Goal: Information Seeking & Learning: Learn about a topic

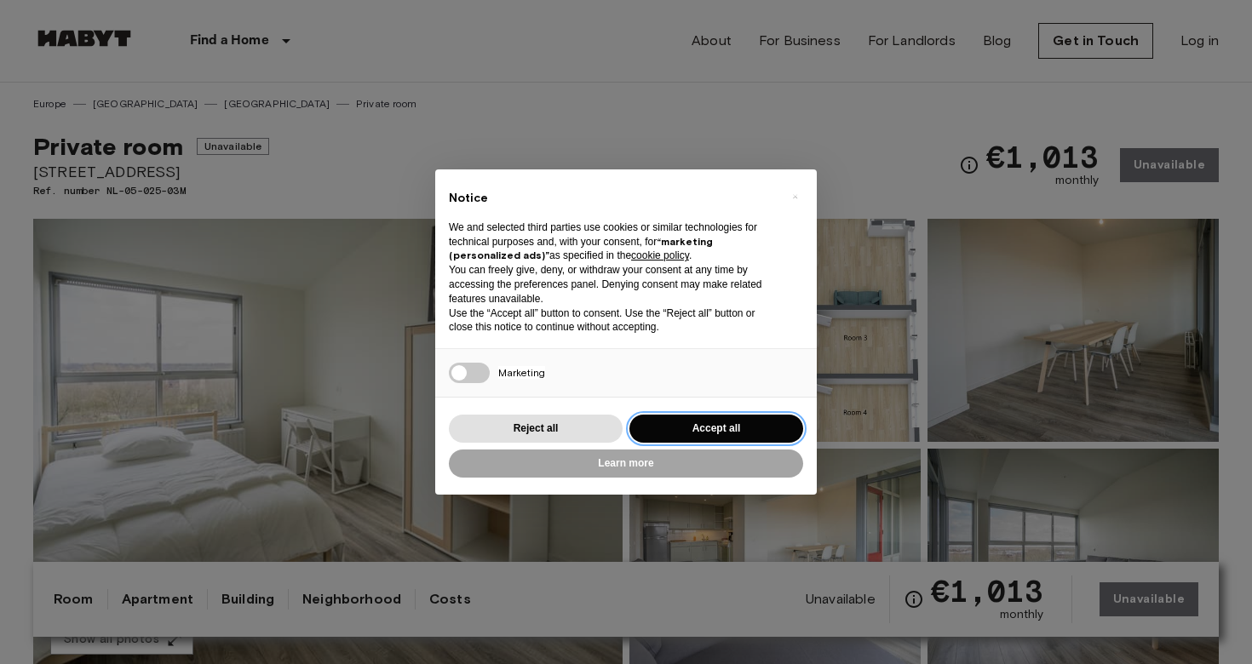
click at [703, 417] on button "Accept all" at bounding box center [716, 429] width 174 height 28
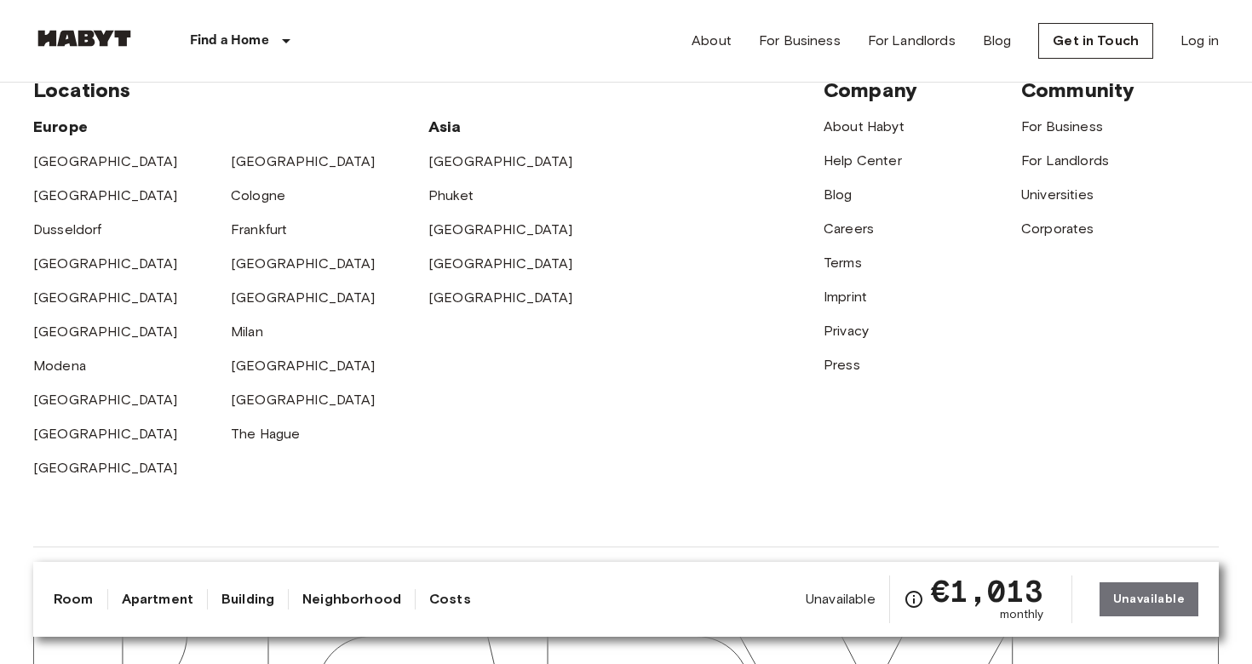
scroll to position [3224, 0]
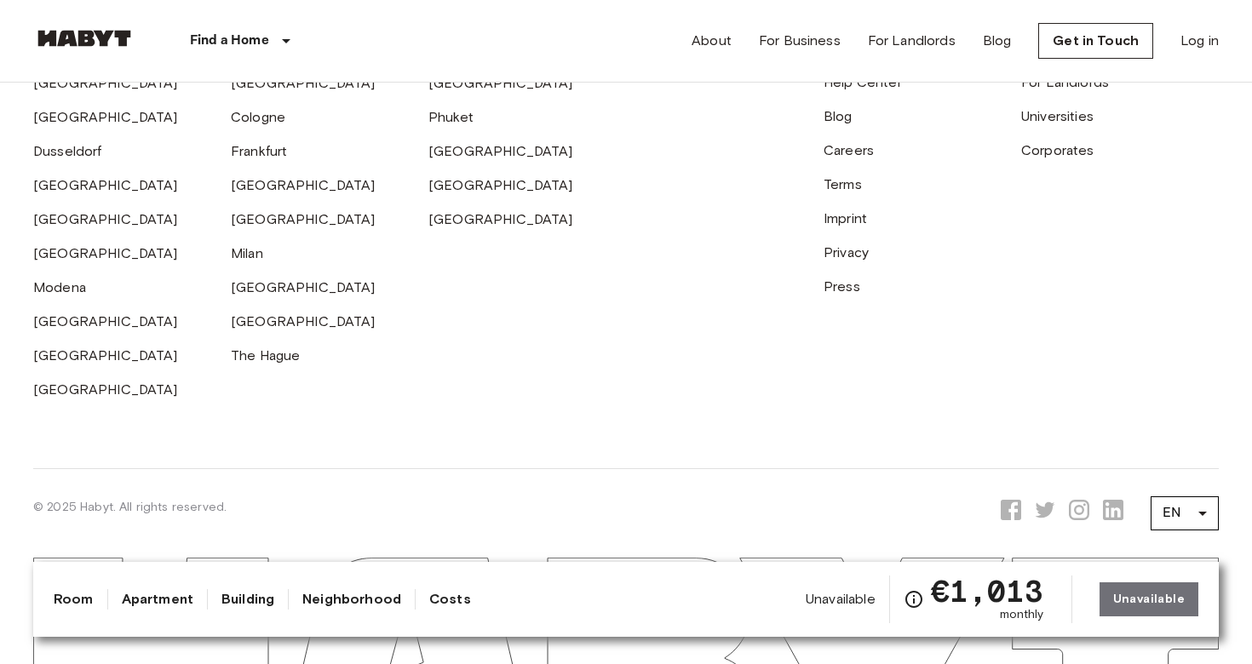
click at [158, 606] on link "Apartment" at bounding box center [158, 599] width 72 height 20
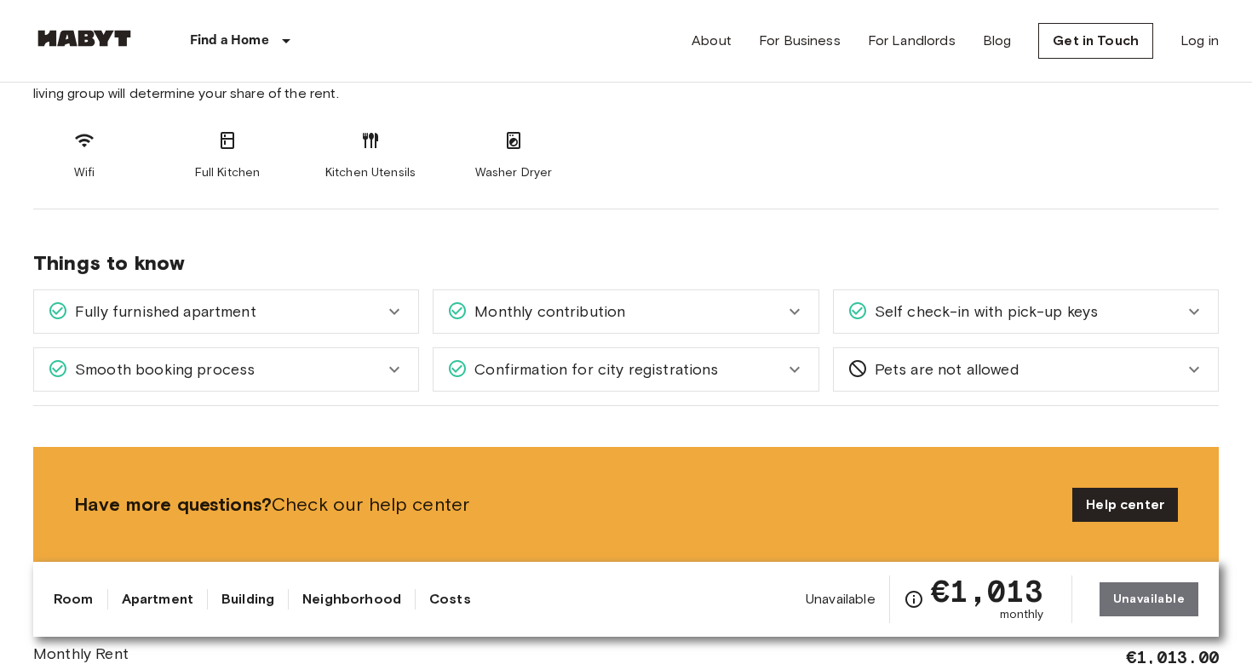
scroll to position [590, 0]
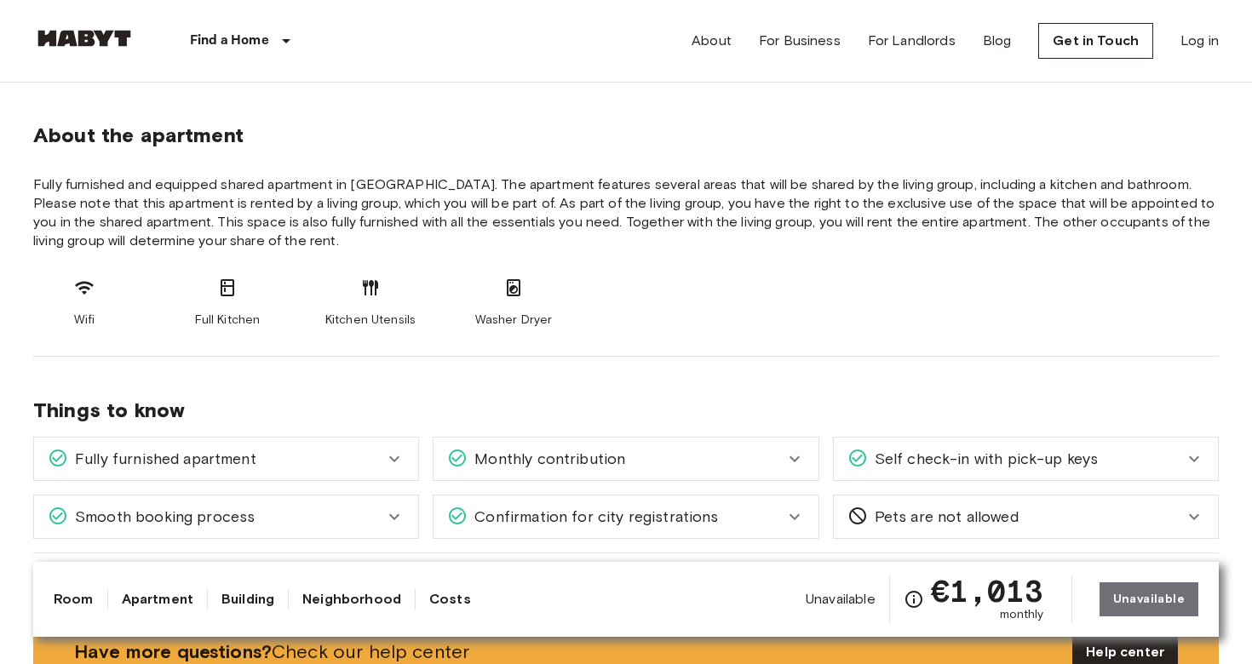
click at [190, 462] on span "Fully furnished apartment" at bounding box center [162, 459] width 188 height 22
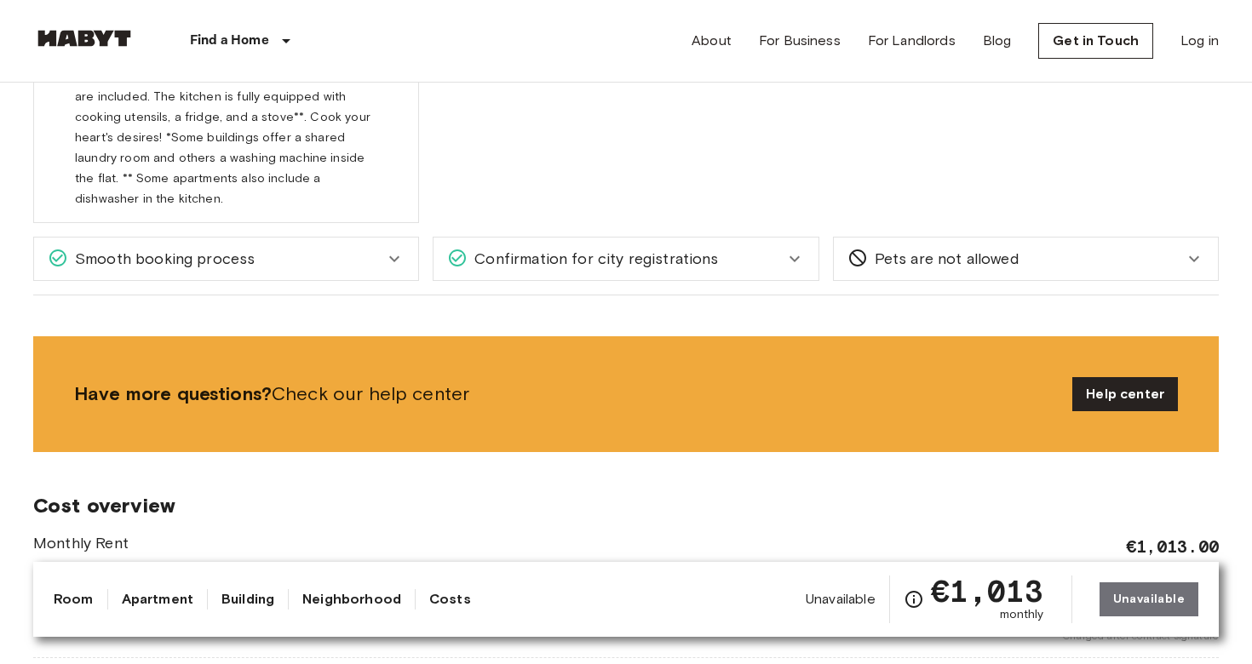
scroll to position [1175, 0]
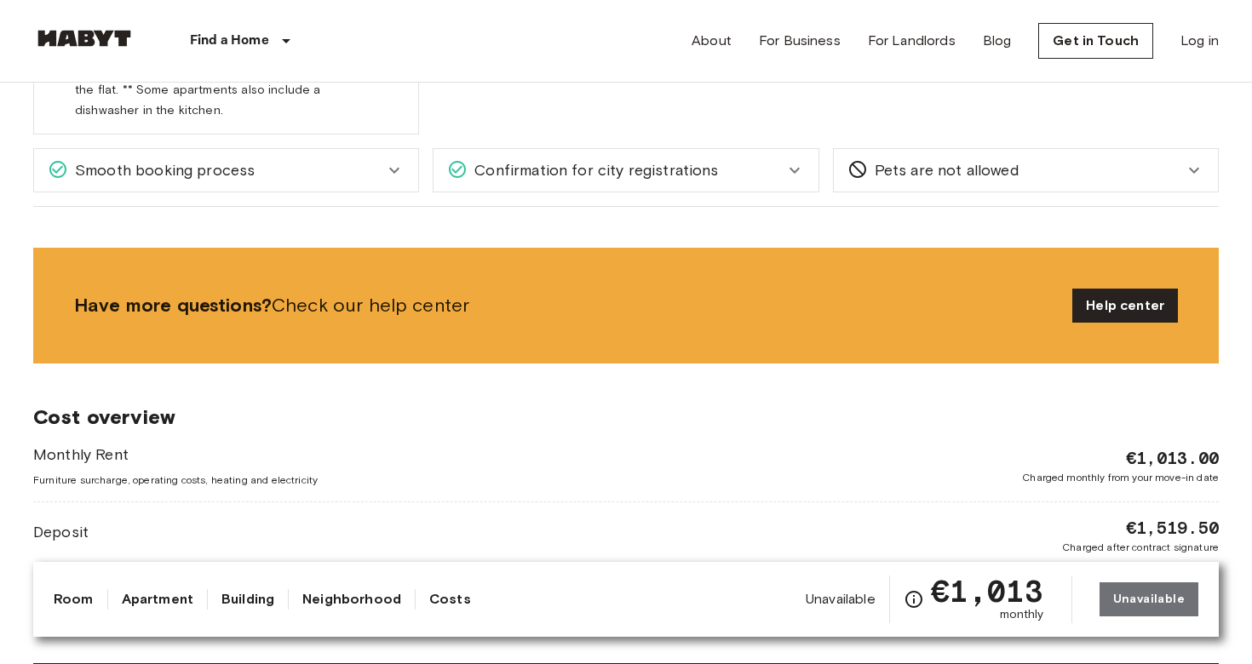
click at [1121, 592] on div "Unavailable €1,013 monthly Unavailable" at bounding box center [1002, 600] width 393 height 48
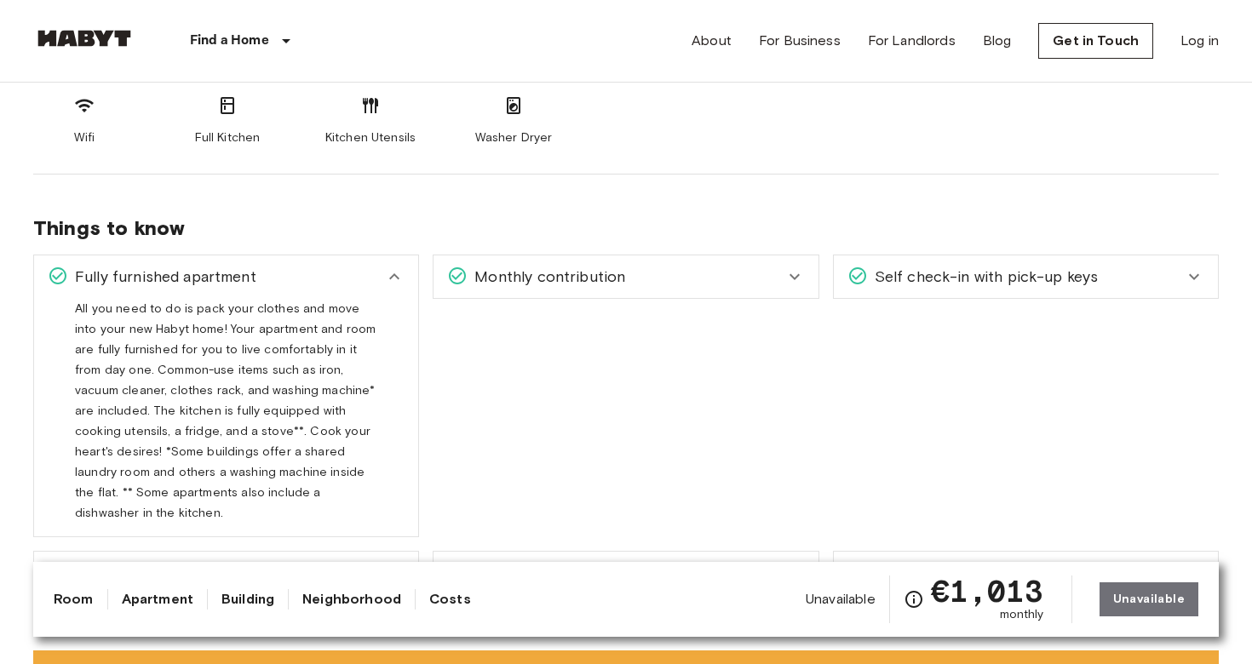
scroll to position [770, 0]
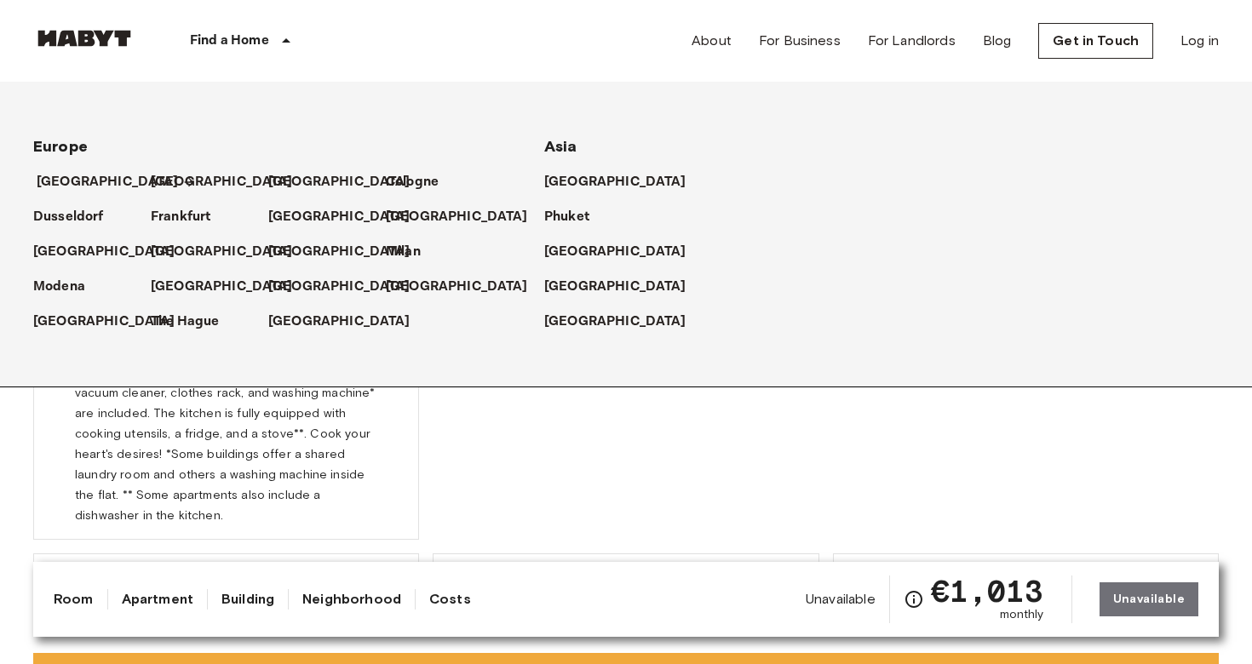
click at [82, 181] on p "[GEOGRAPHIC_DATA]" at bounding box center [108, 182] width 142 height 20
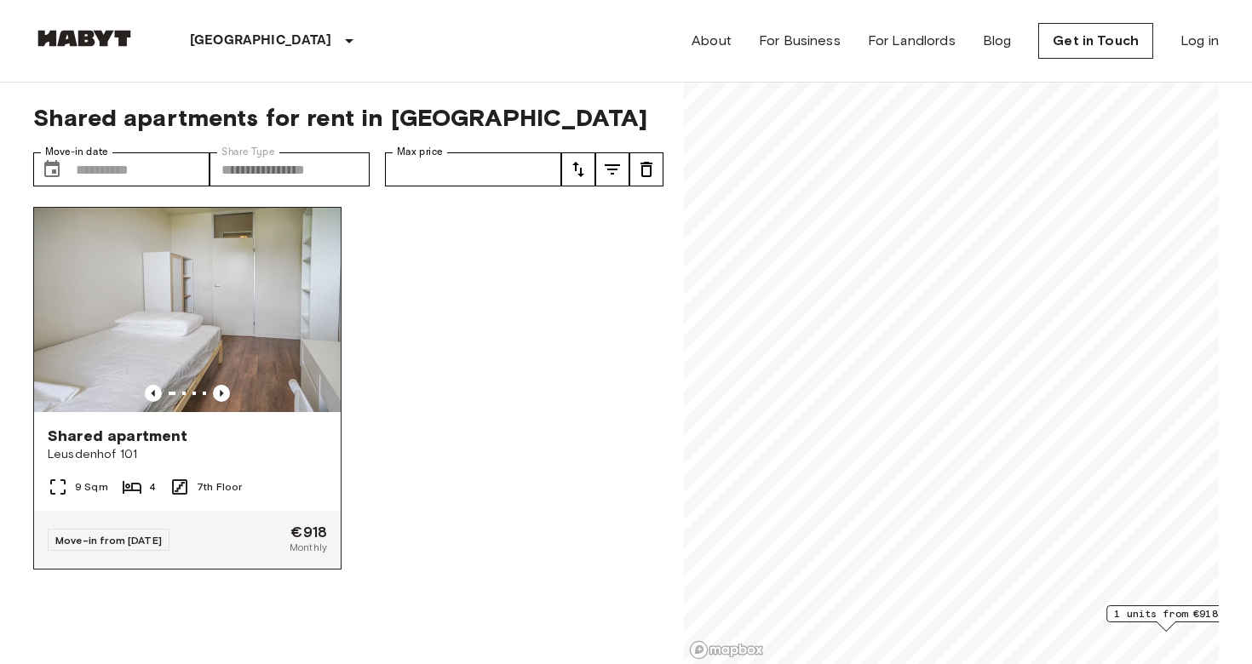
click at [126, 305] on img at bounding box center [187, 310] width 307 height 204
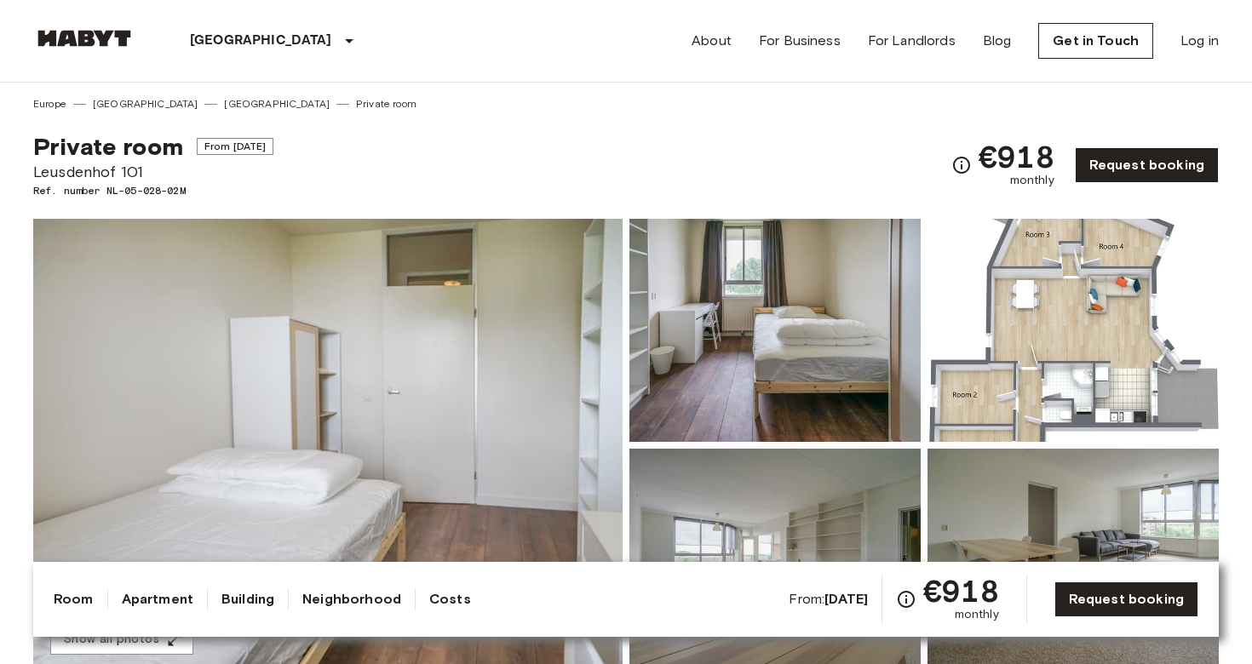
click at [353, 419] on img at bounding box center [327, 445] width 589 height 453
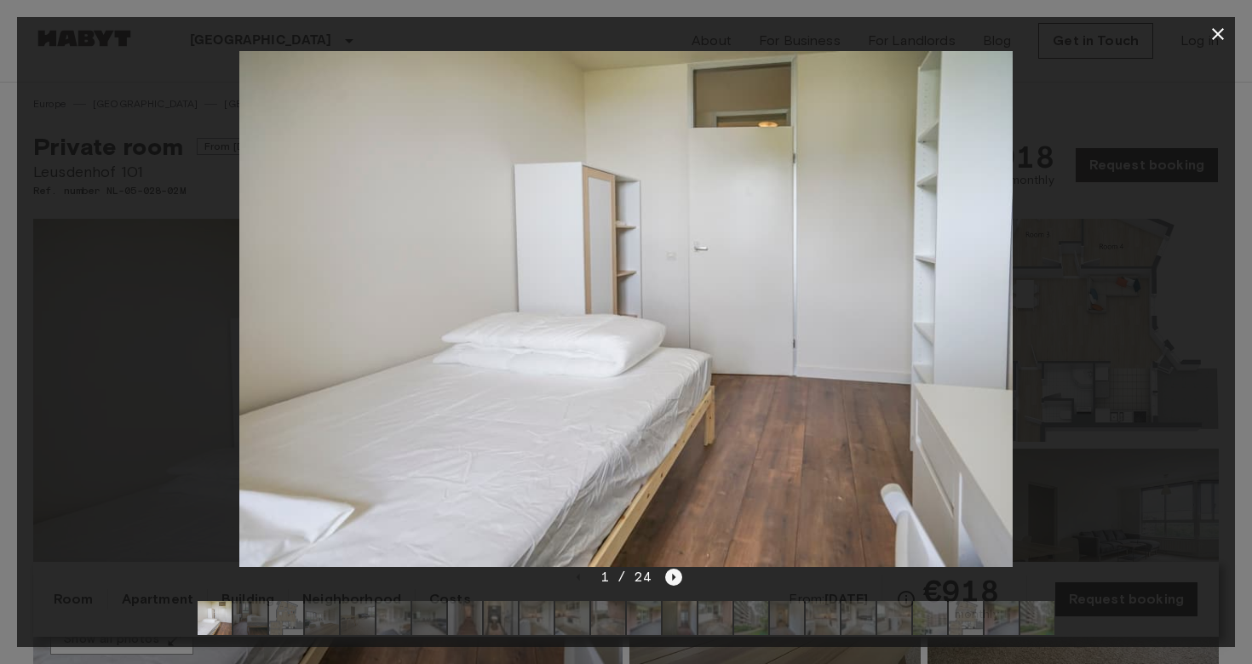
click at [673, 572] on icon "Next image" at bounding box center [673, 577] width 17 height 17
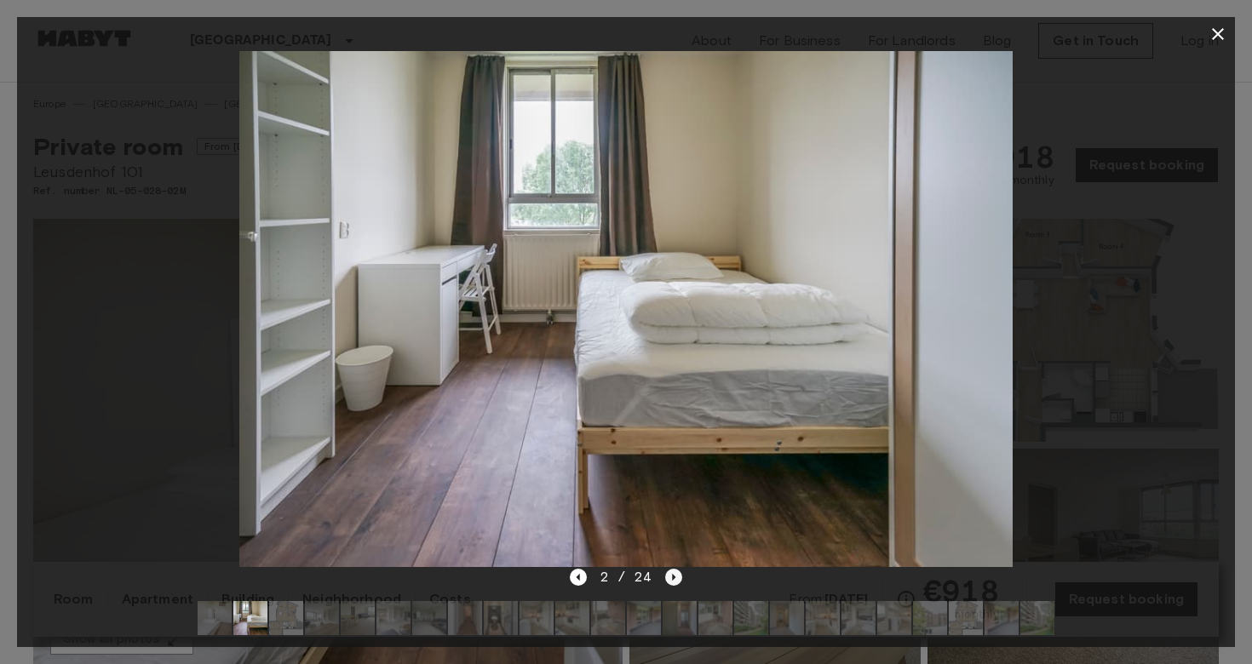
click at [673, 572] on icon "Next image" at bounding box center [673, 577] width 17 height 17
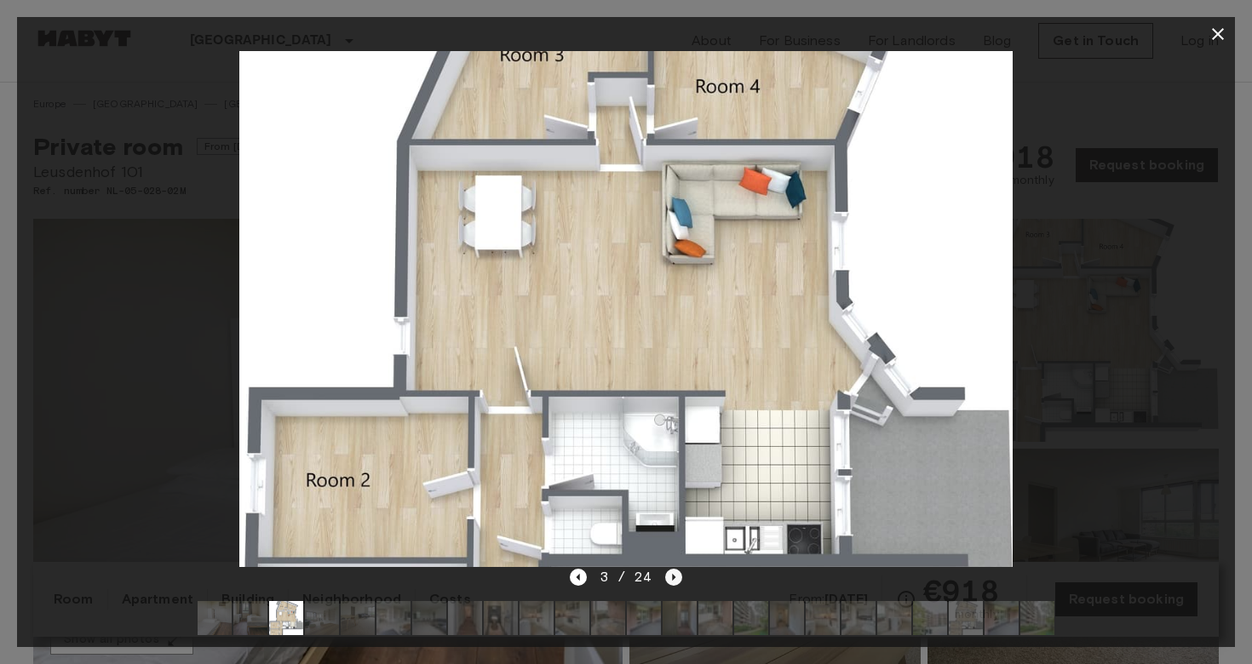
click at [673, 572] on icon "Next image" at bounding box center [673, 577] width 17 height 17
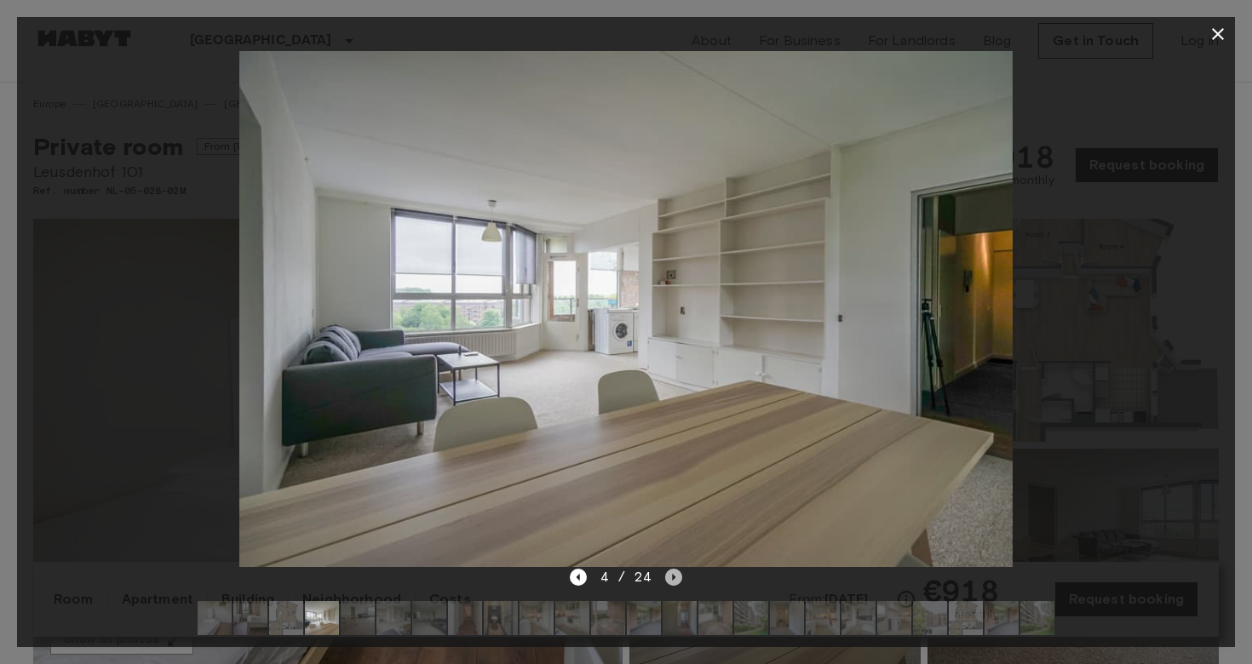
click at [673, 572] on icon "Next image" at bounding box center [673, 577] width 17 height 17
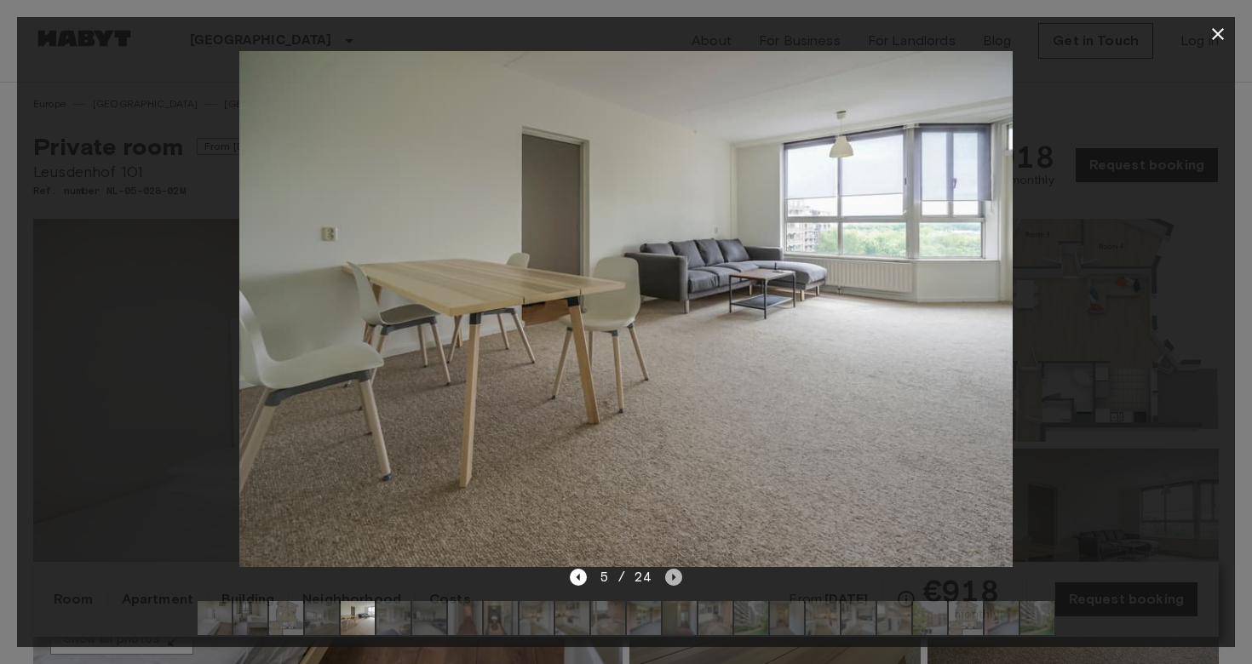
click at [672, 572] on icon "Next image" at bounding box center [673, 577] width 17 height 17
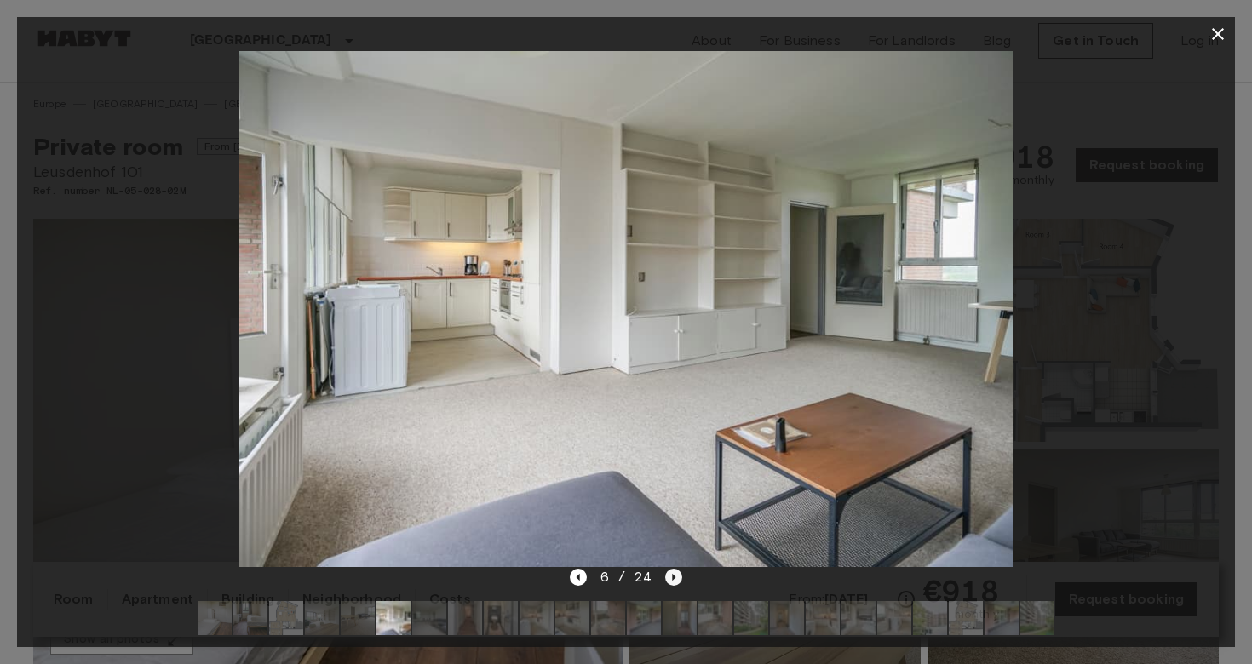
click at [672, 572] on icon "Next image" at bounding box center [673, 577] width 17 height 17
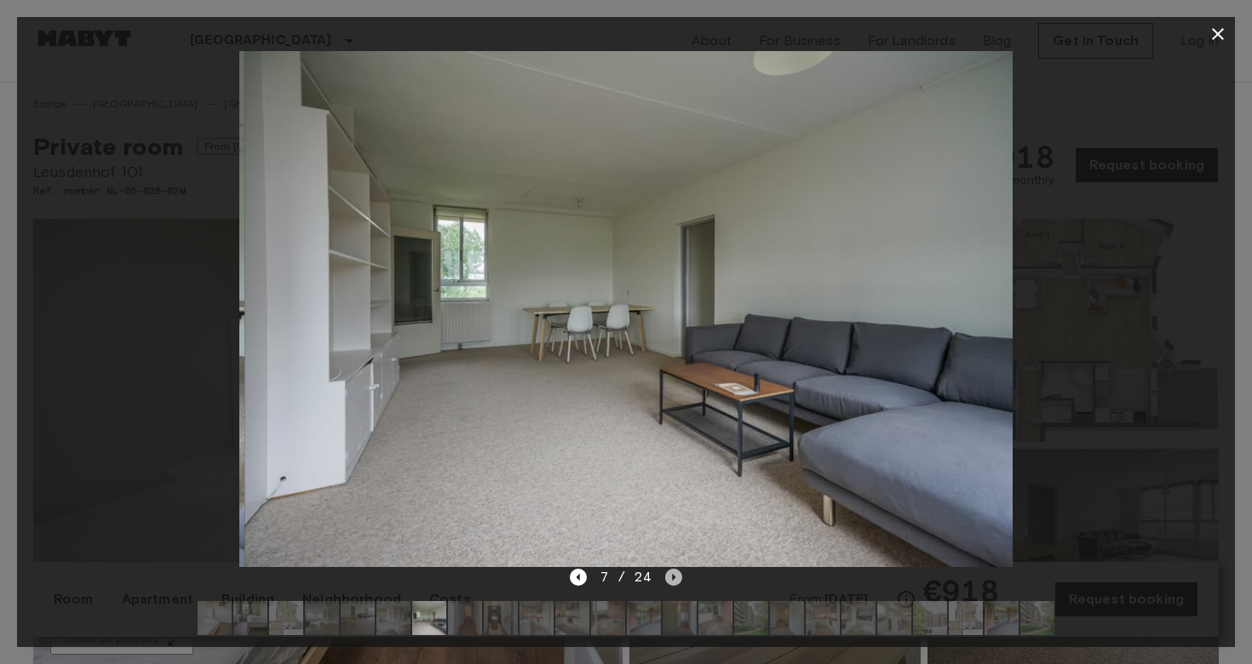
click at [672, 572] on icon "Next image" at bounding box center [673, 577] width 17 height 17
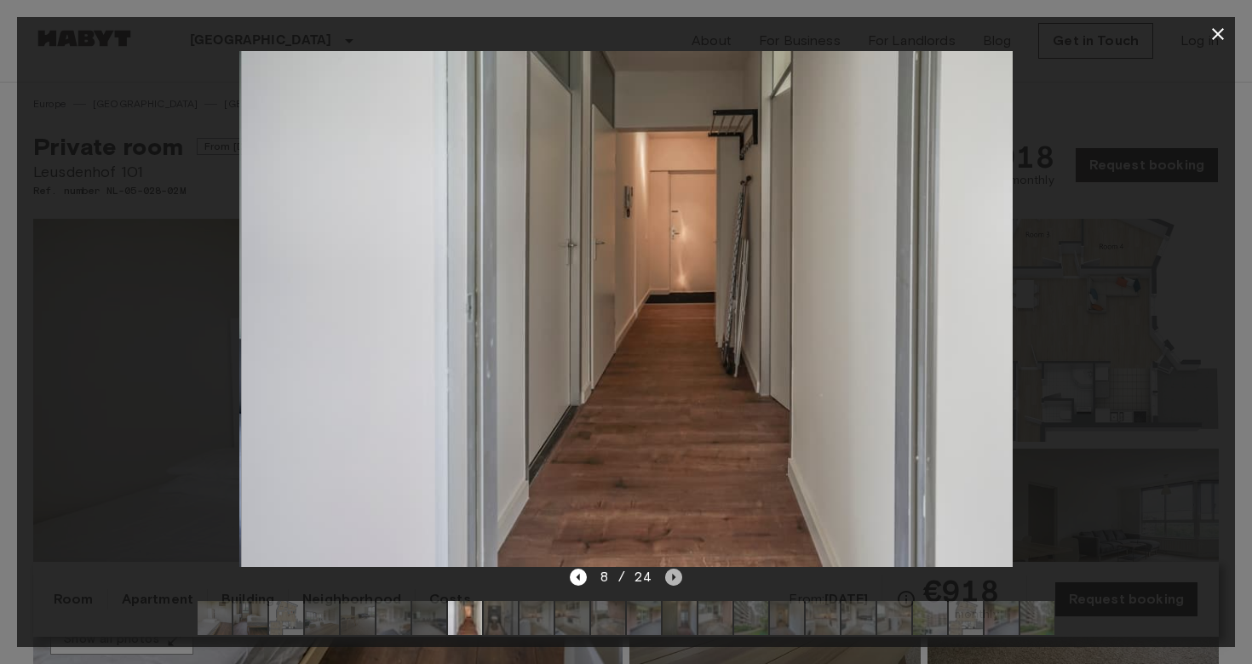
click at [672, 572] on icon "Next image" at bounding box center [673, 577] width 17 height 17
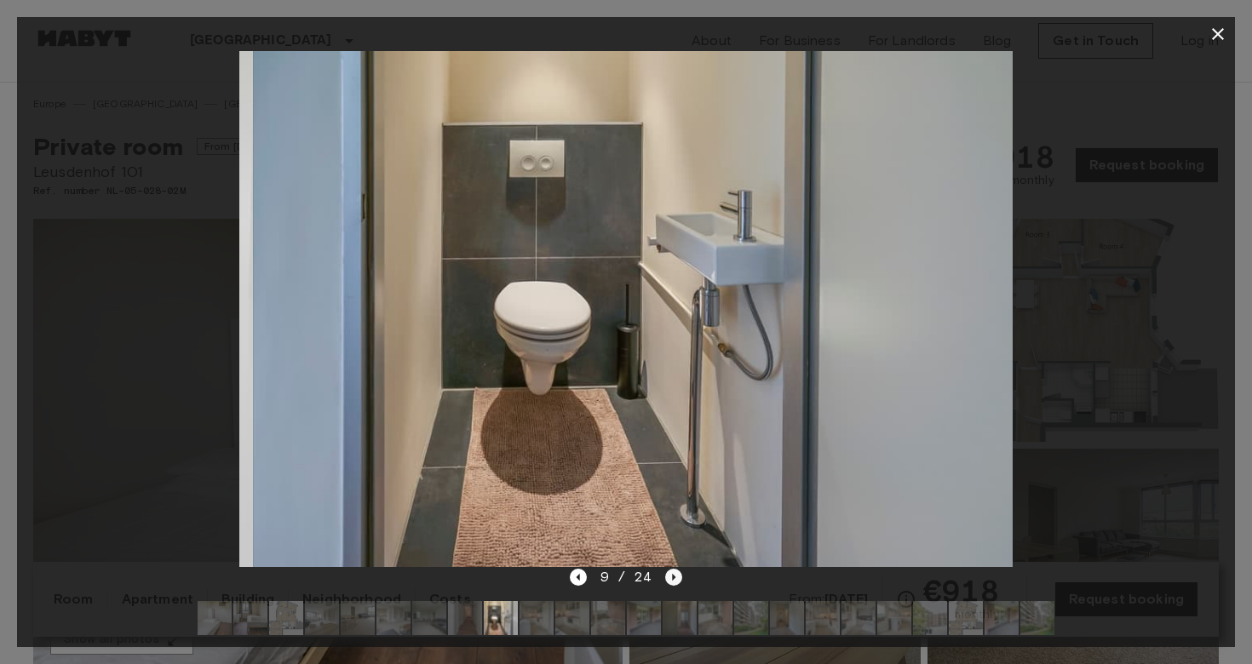
click at [672, 572] on icon "Next image" at bounding box center [673, 577] width 17 height 17
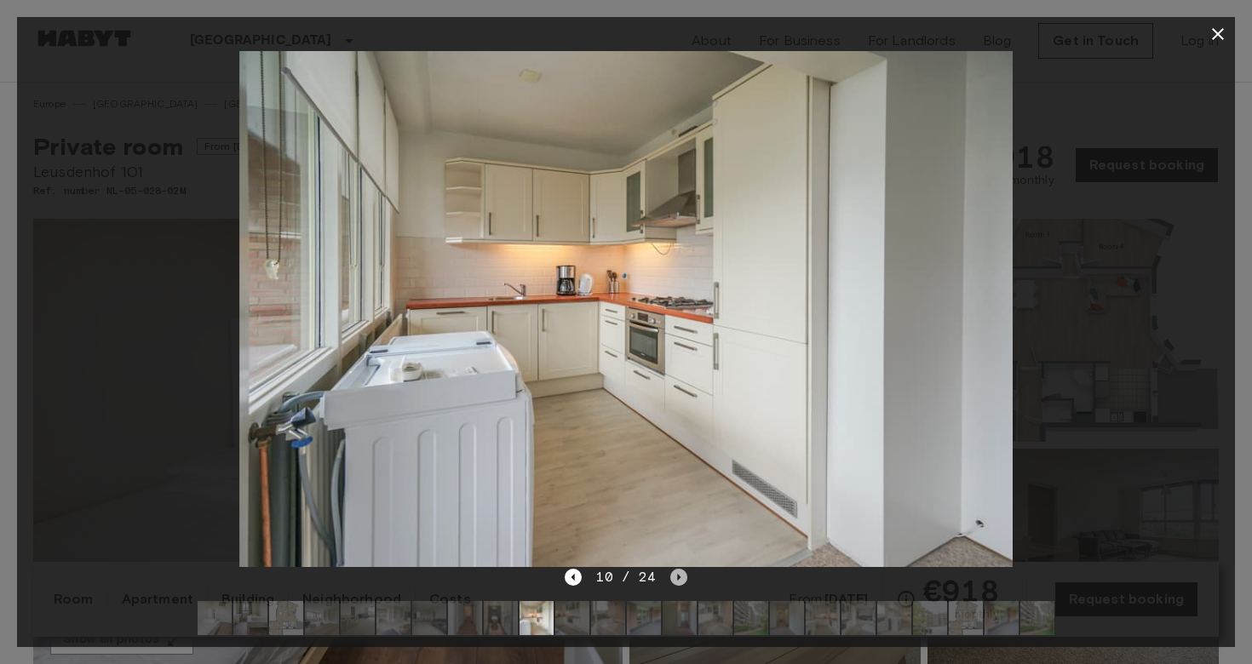
click at [672, 572] on icon "Next image" at bounding box center [678, 577] width 17 height 17
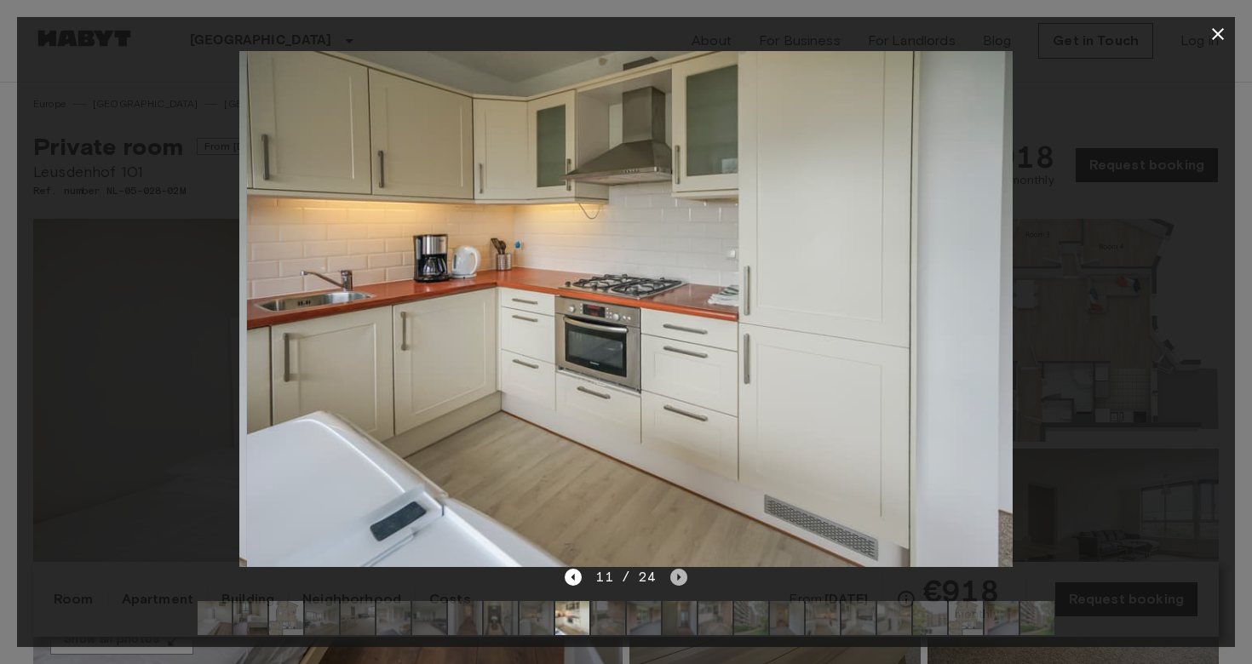
click at [672, 572] on icon "Next image" at bounding box center [678, 577] width 17 height 17
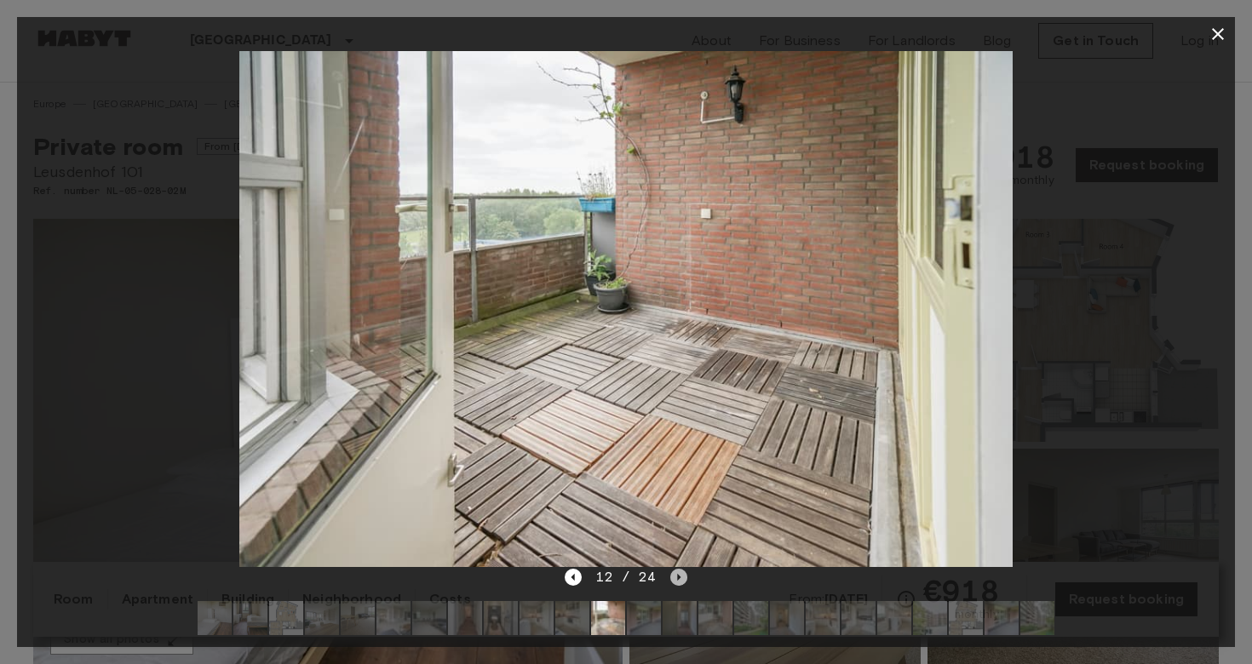
click at [672, 572] on icon "Next image" at bounding box center [678, 577] width 17 height 17
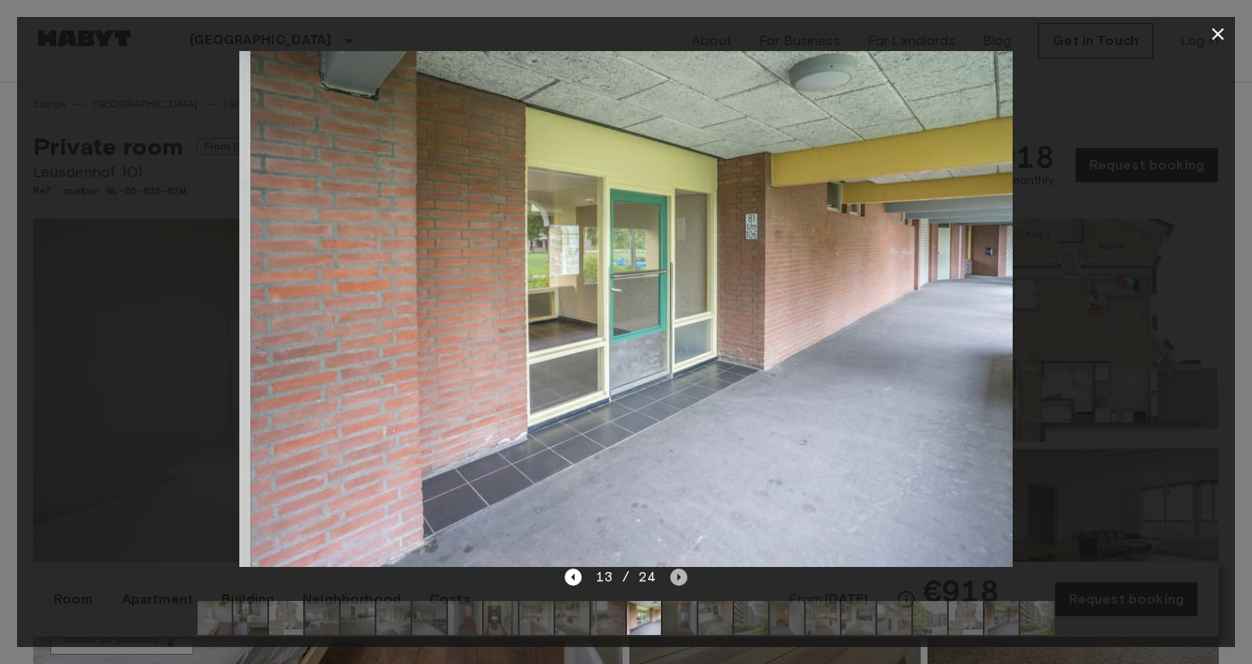
click at [672, 572] on icon "Next image" at bounding box center [678, 577] width 17 height 17
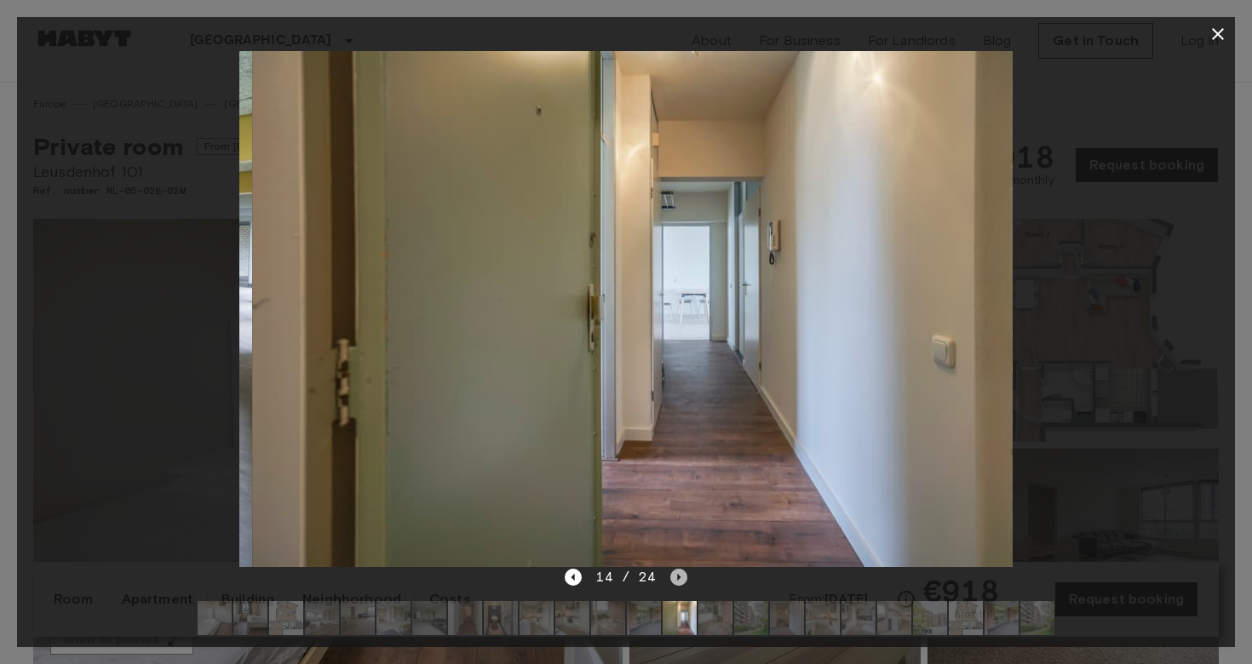
click at [672, 572] on icon "Next image" at bounding box center [678, 577] width 17 height 17
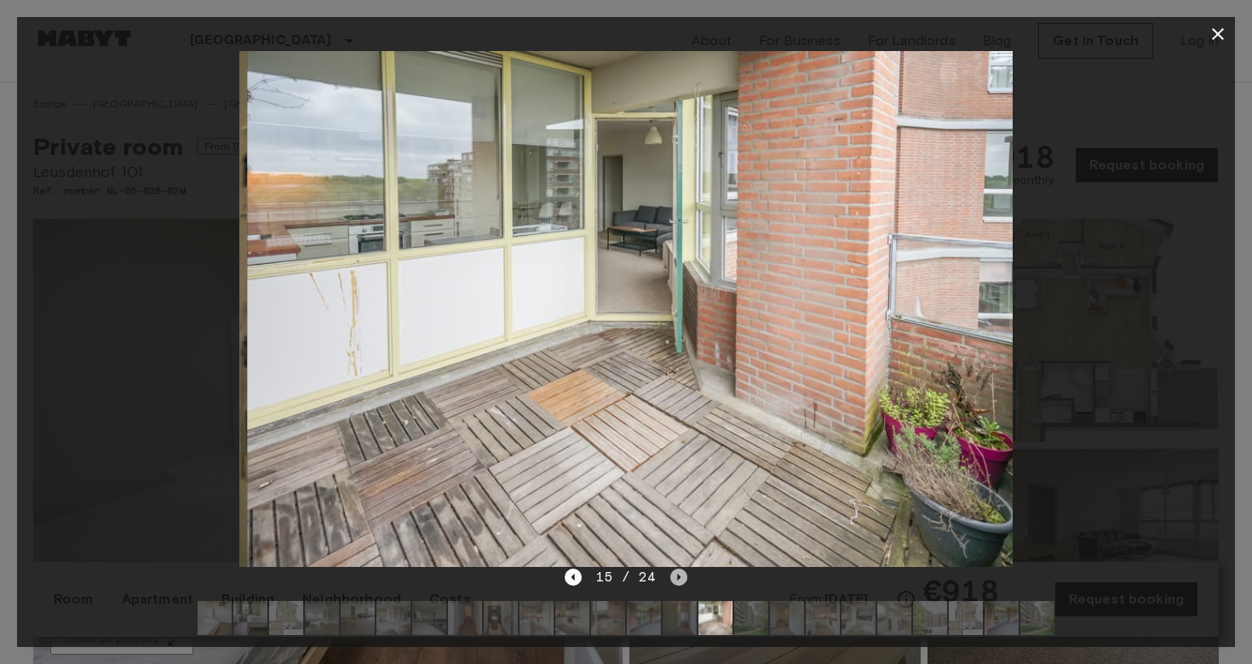
click at [672, 572] on icon "Next image" at bounding box center [678, 577] width 17 height 17
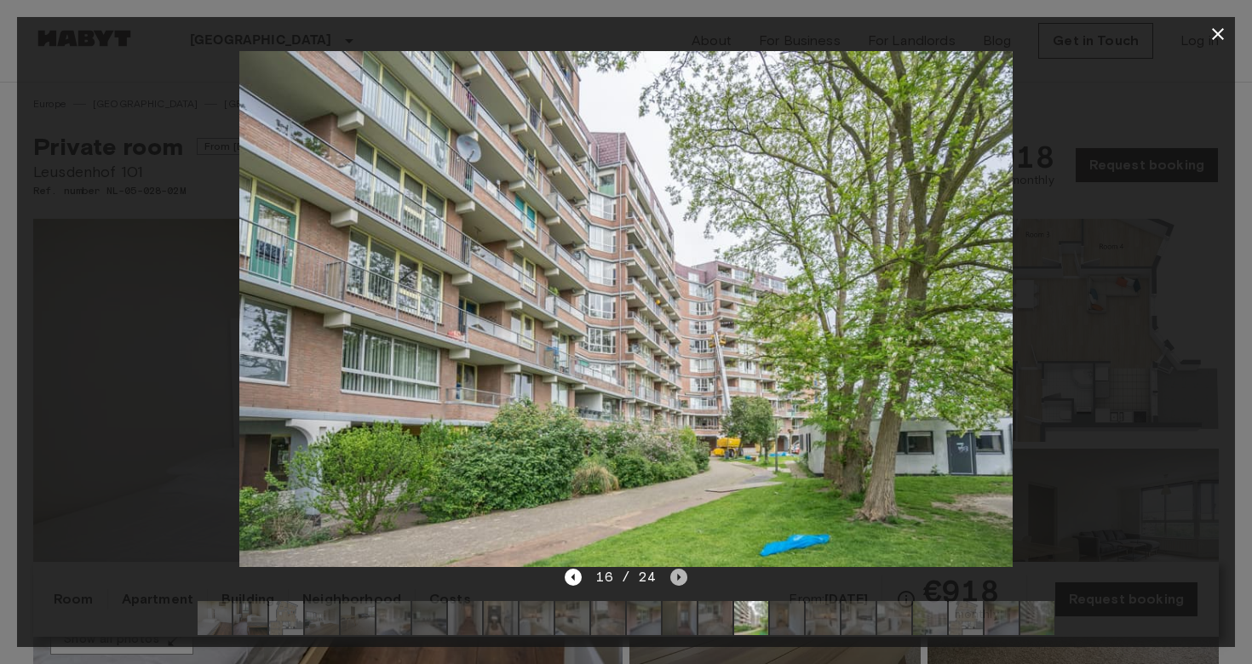
click at [672, 572] on icon "Next image" at bounding box center [678, 577] width 17 height 17
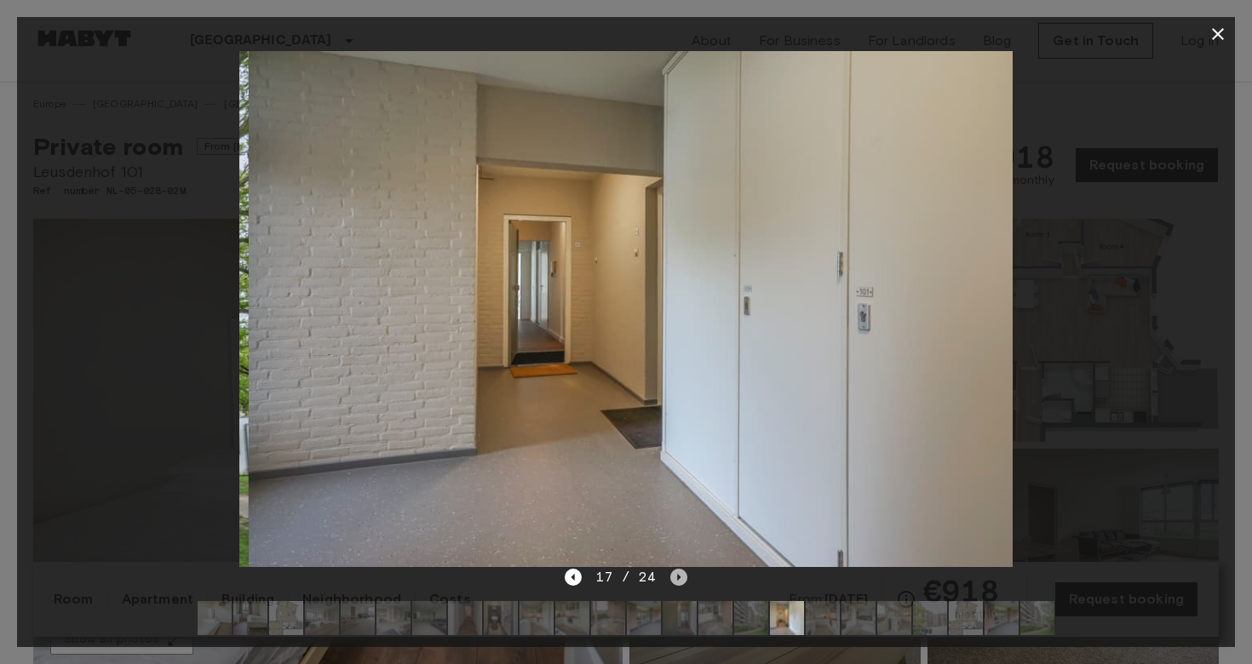
click at [672, 572] on icon "Next image" at bounding box center [678, 577] width 17 height 17
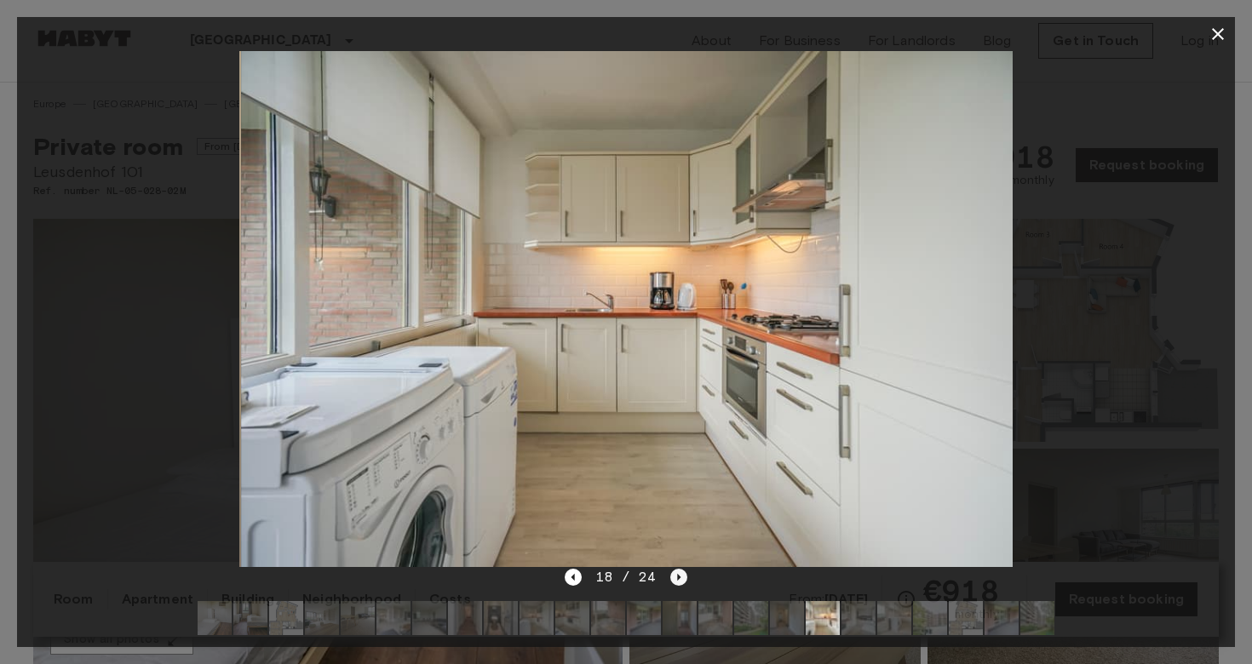
click at [672, 572] on icon "Next image" at bounding box center [678, 577] width 17 height 17
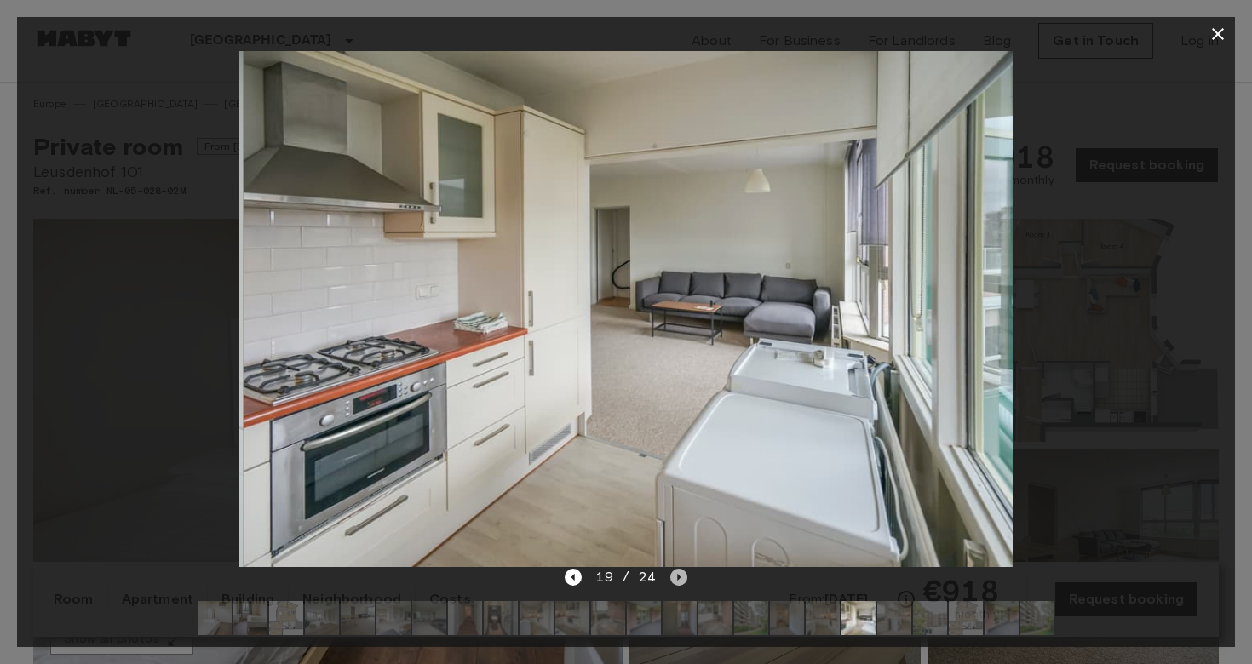
click at [672, 572] on icon "Next image" at bounding box center [678, 577] width 17 height 17
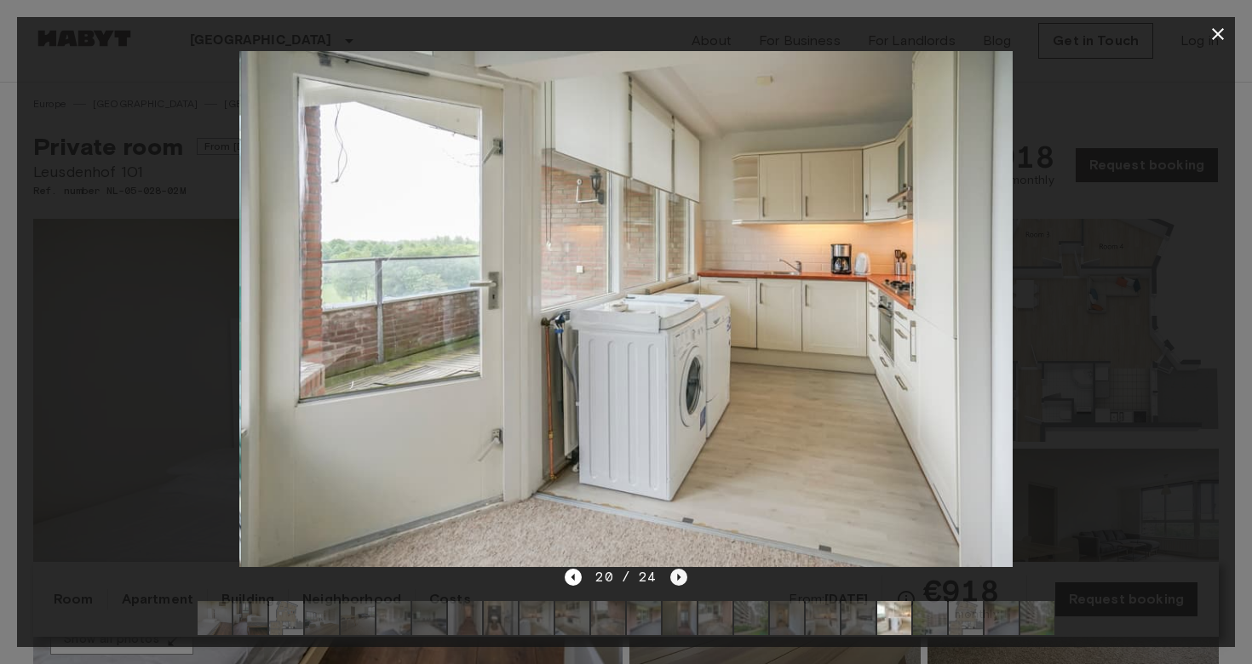
click at [672, 572] on icon "Next image" at bounding box center [678, 577] width 17 height 17
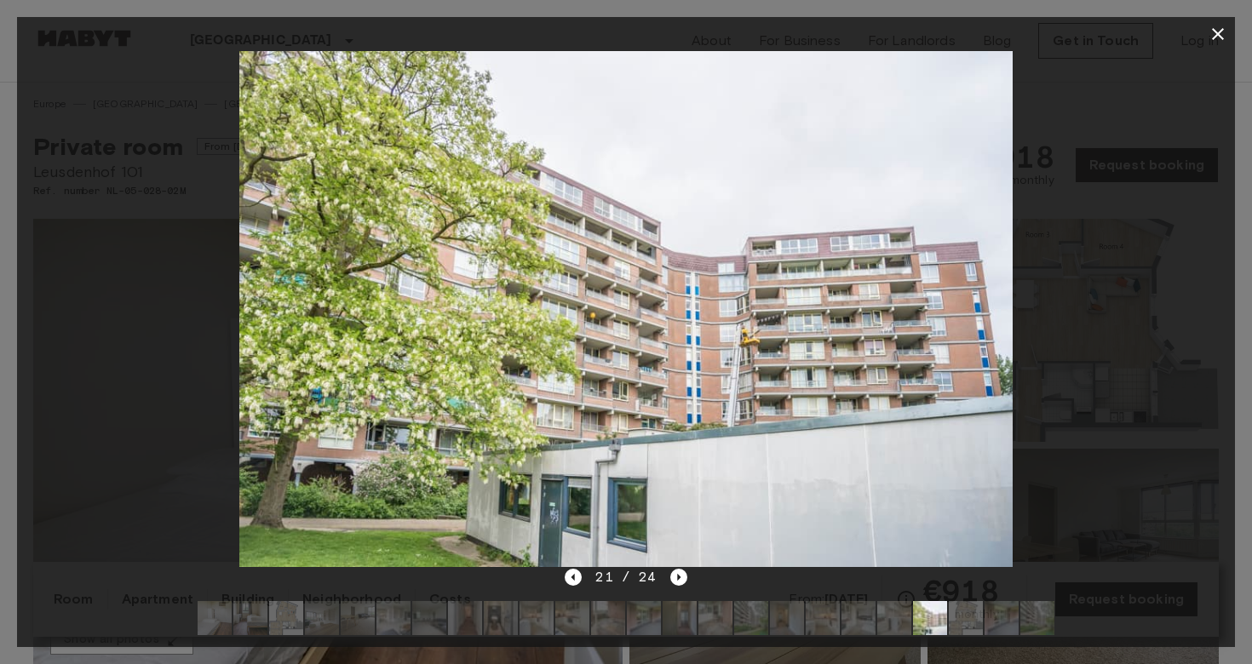
click at [1221, 42] on icon "button" at bounding box center [1218, 34] width 20 height 20
